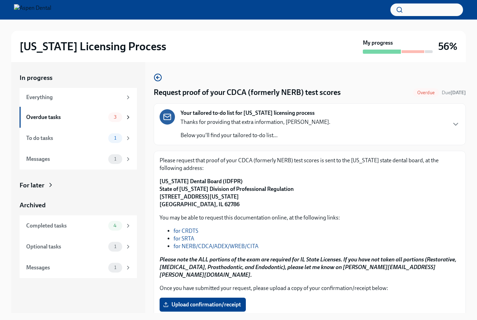
scroll to position [13, 0]
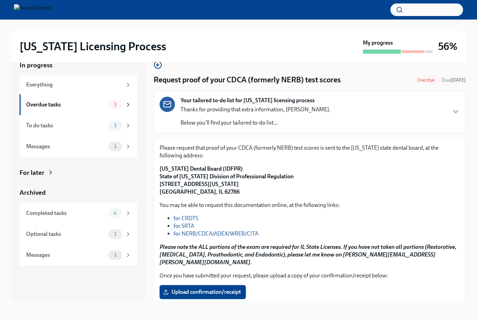
click at [216, 289] on span "Upload confirmation/receipt" at bounding box center [202, 292] width 76 height 7
click at [0, 0] on input "Upload confirmation/receipt" at bounding box center [0, 0] width 0 height 0
click at [236, 317] on span "Next task : Request your JCDNE scores" at bounding box center [204, 320] width 92 height 7
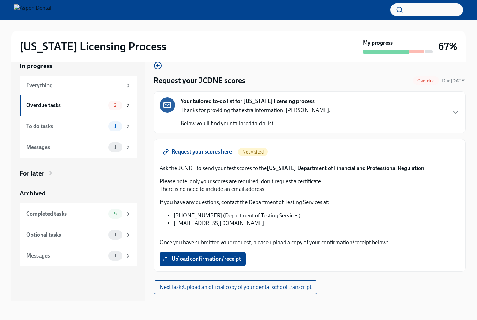
scroll to position [13, 0]
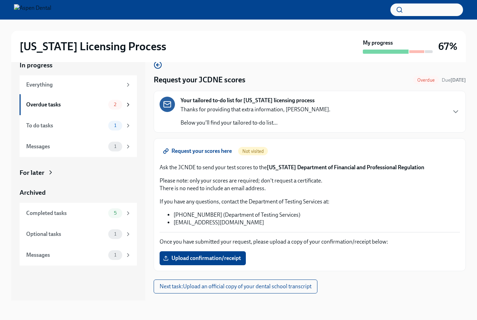
click at [190, 153] on span "Request your scores here" at bounding box center [197, 151] width 67 height 7
click at [119, 102] on span "2" at bounding box center [115, 104] width 11 height 5
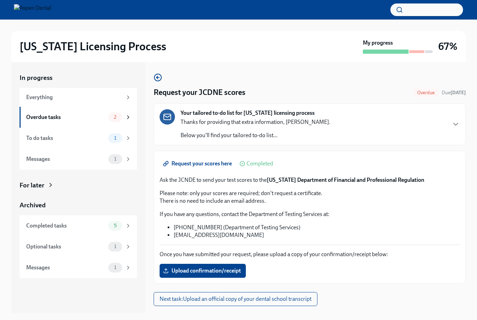
scroll to position [18, 0]
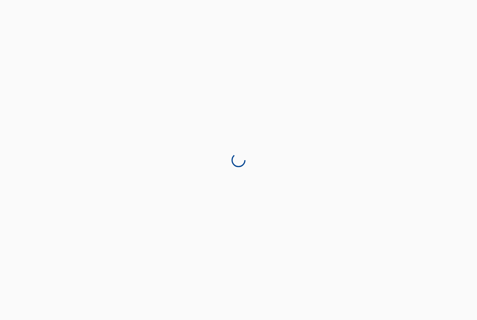
scroll to position [22, 0]
